Goal: Find specific page/section: Find specific page/section

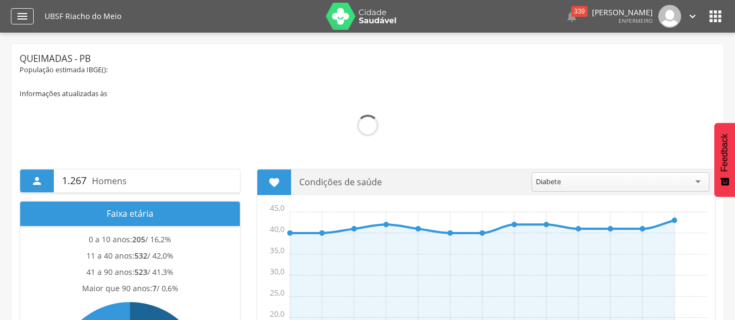
click at [23, 18] on icon "" at bounding box center [22, 16] width 13 height 13
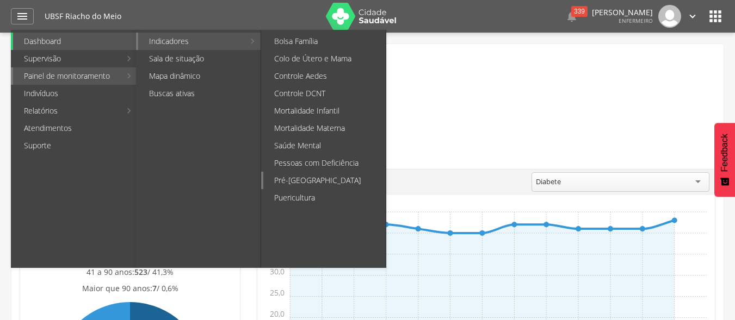
click at [319, 175] on link "Pré-[GEOGRAPHIC_DATA]" at bounding box center [324, 180] width 122 height 17
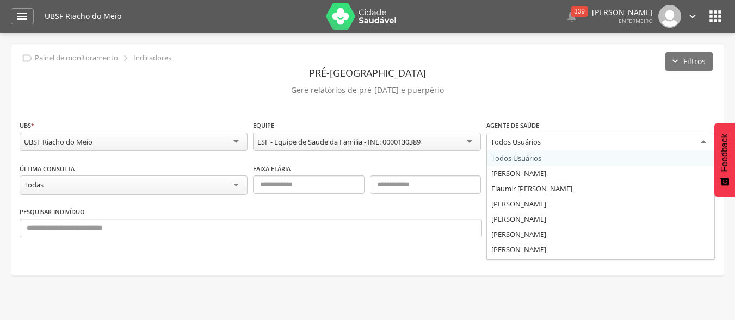
click at [705, 138] on div "Todos Usuários" at bounding box center [600, 143] width 228 height 20
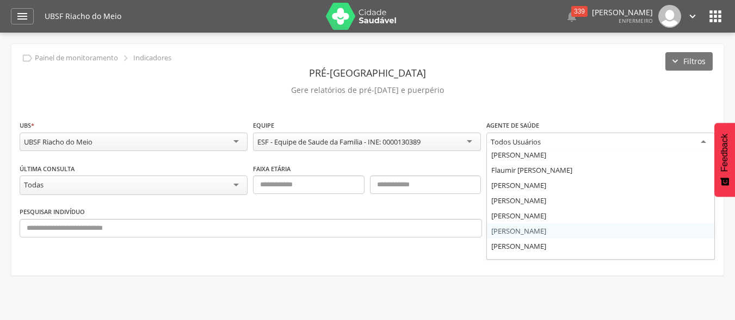
scroll to position [28, 0]
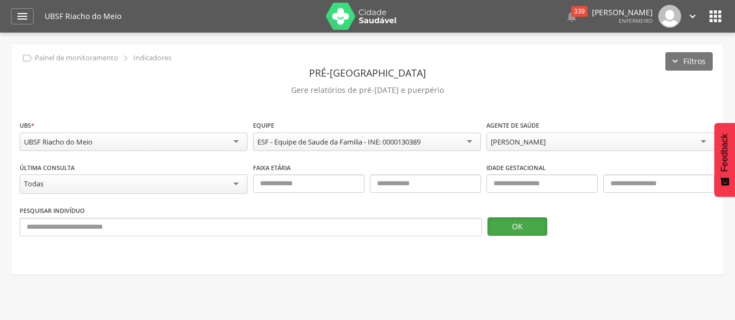
click at [514, 228] on button "OK" at bounding box center [517, 227] width 60 height 18
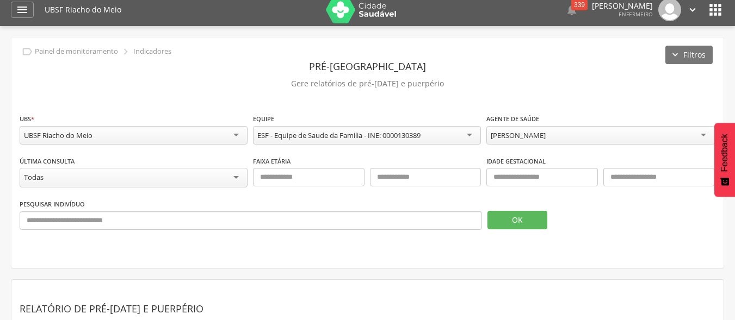
scroll to position [0, 0]
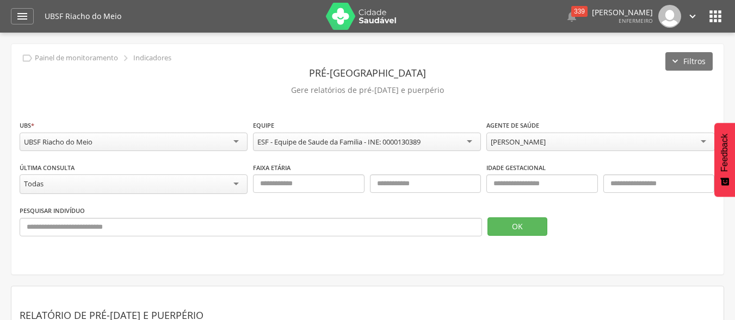
click at [692, 15] on icon "" at bounding box center [692, 16] width 12 height 12
click at [718, 20] on icon "" at bounding box center [714, 16] width 17 height 17
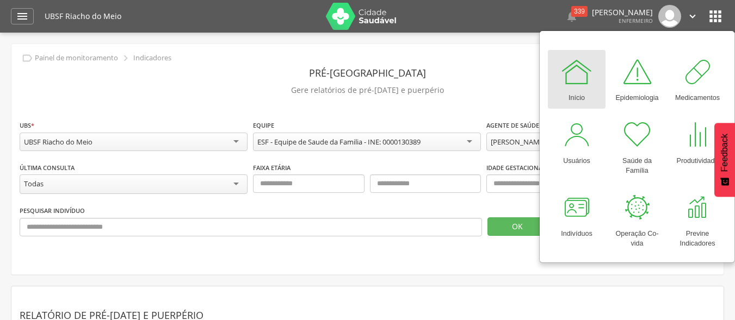
click at [692, 16] on icon "" at bounding box center [692, 16] width 12 height 12
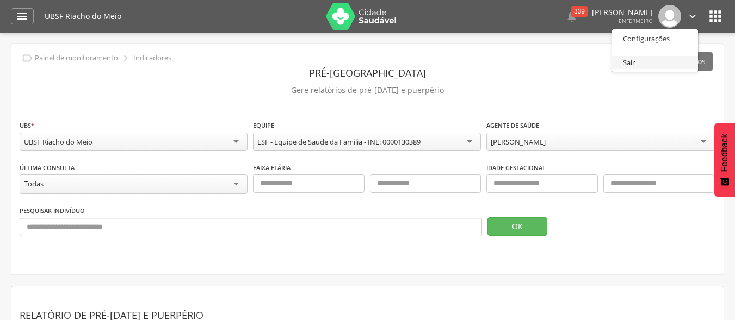
click at [639, 62] on link "Sair" at bounding box center [655, 63] width 86 height 14
